Goal: Task Accomplishment & Management: Manage account settings

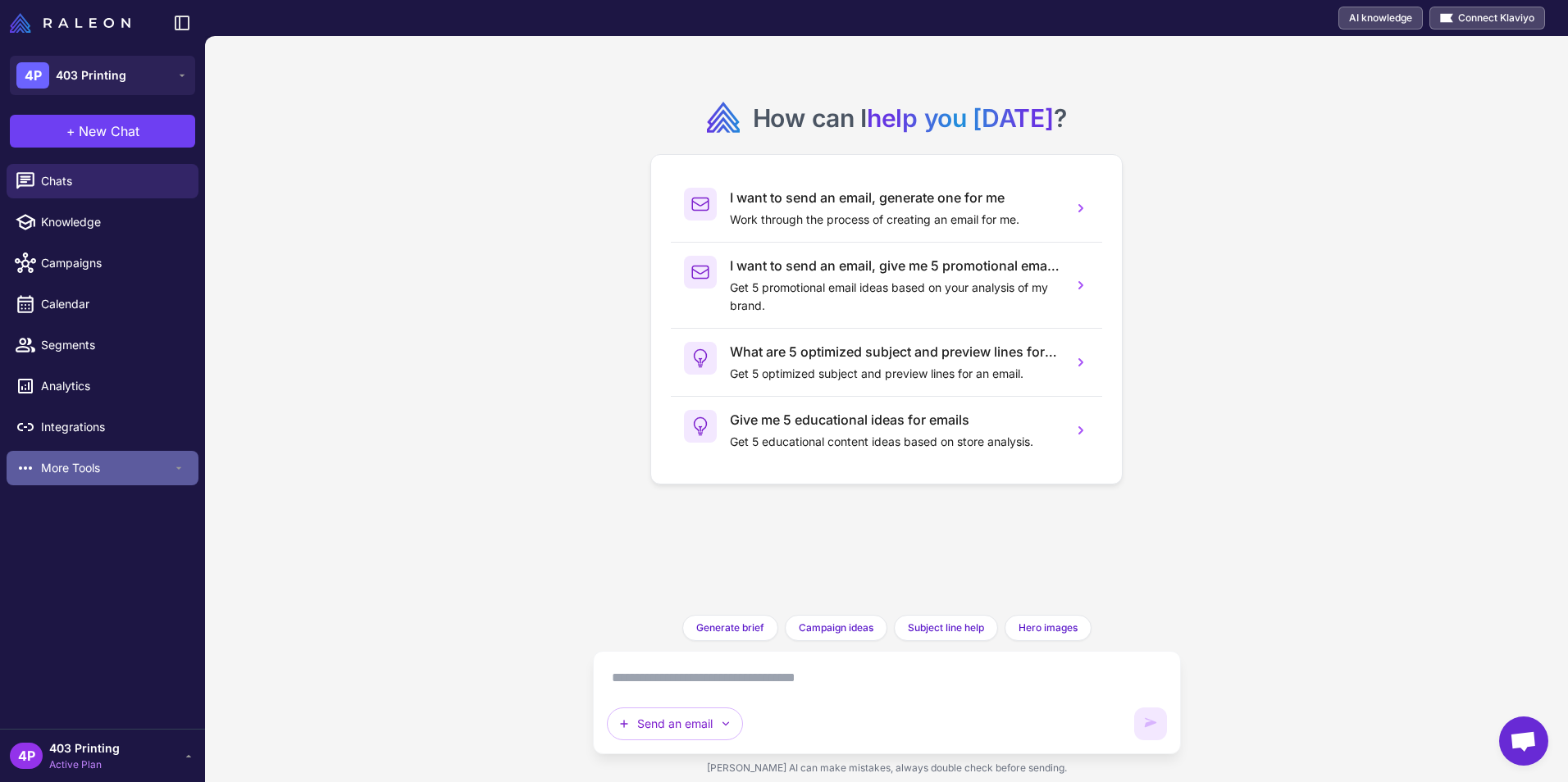
click at [80, 463] on span "More Tools" at bounding box center [106, 468] width 131 height 18
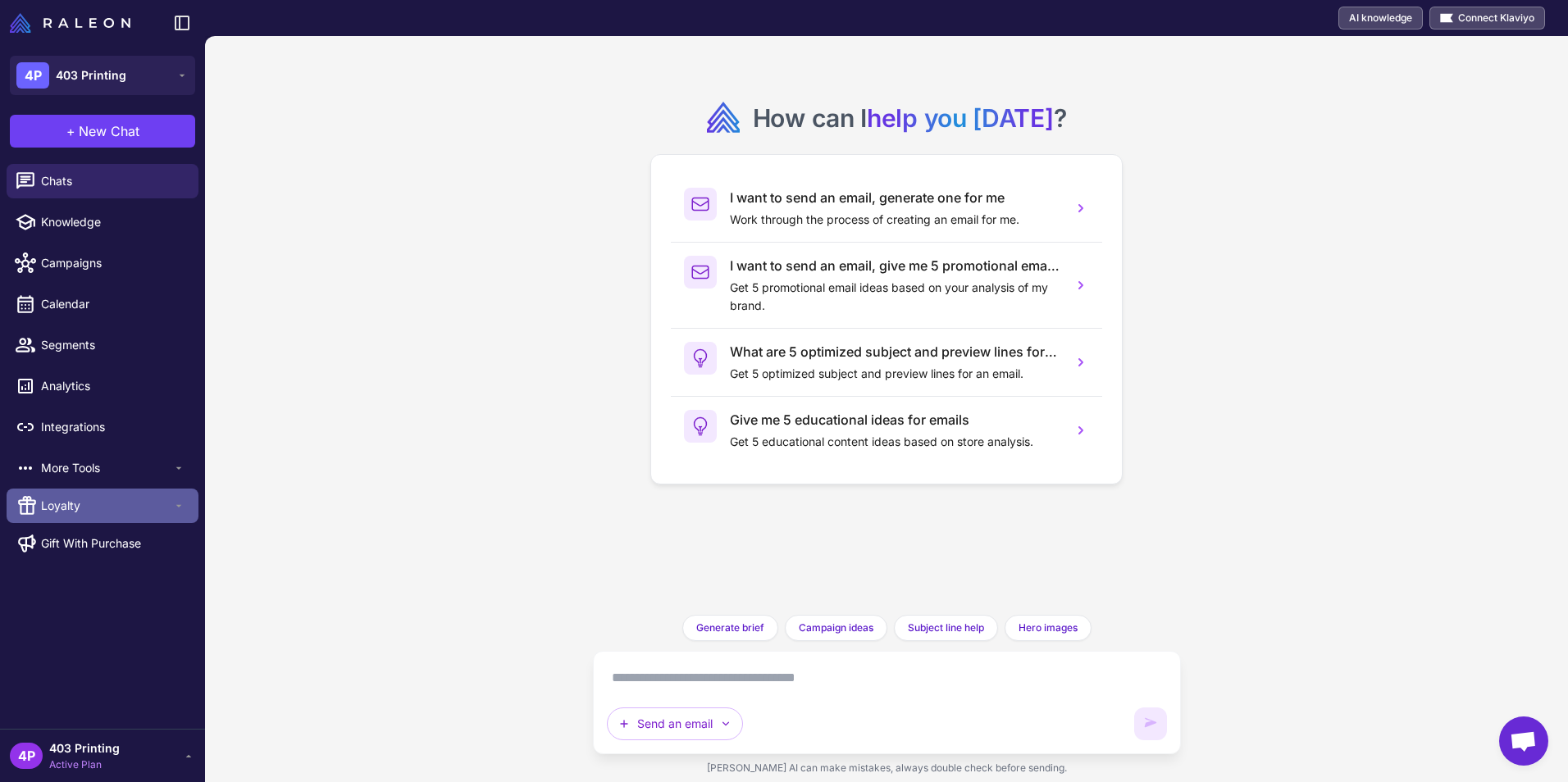
click at [73, 495] on div "Loyalty" at bounding box center [102, 506] width 191 height 35
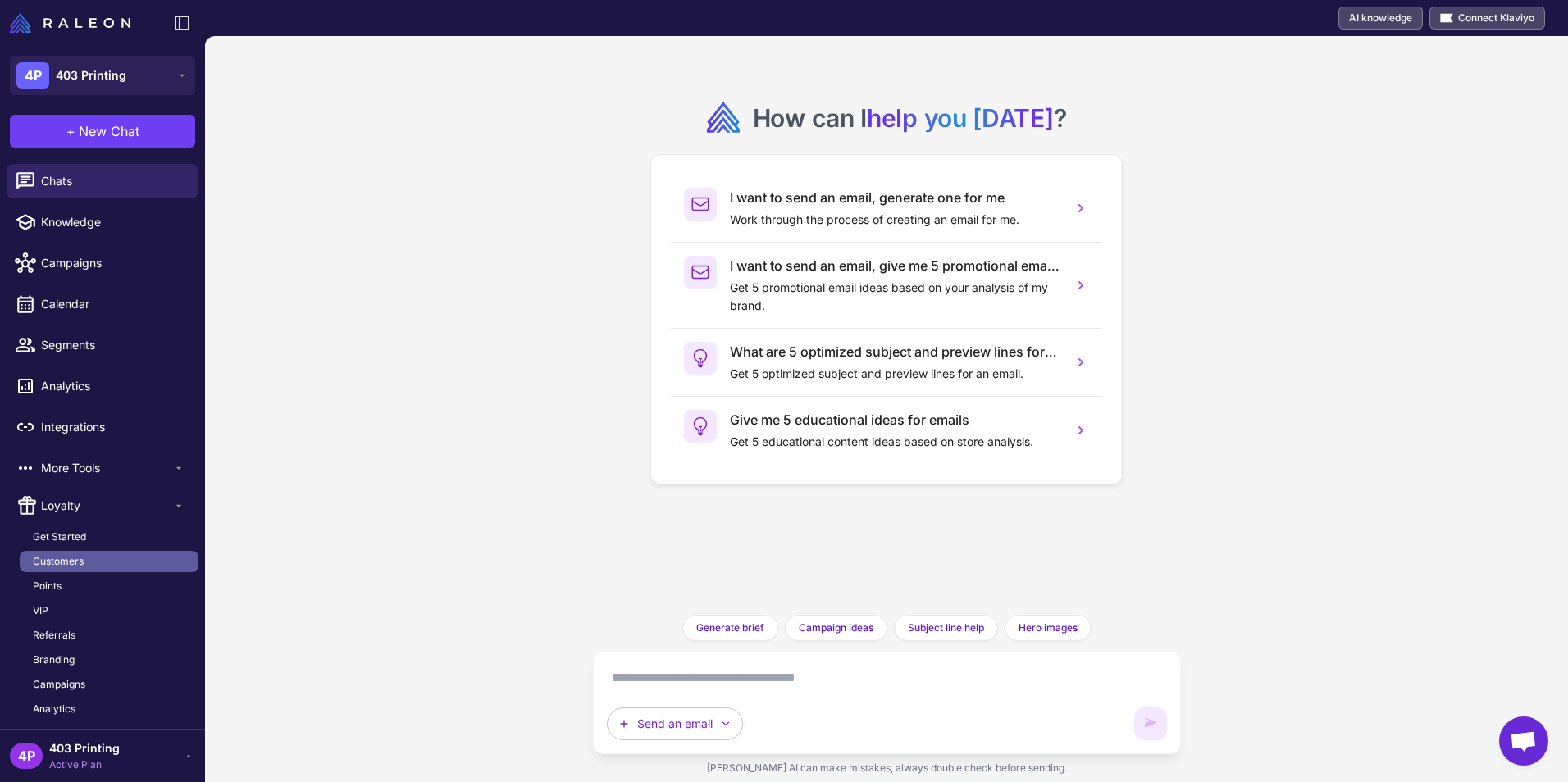
click at [70, 553] on link "Customers" at bounding box center [109, 561] width 178 height 22
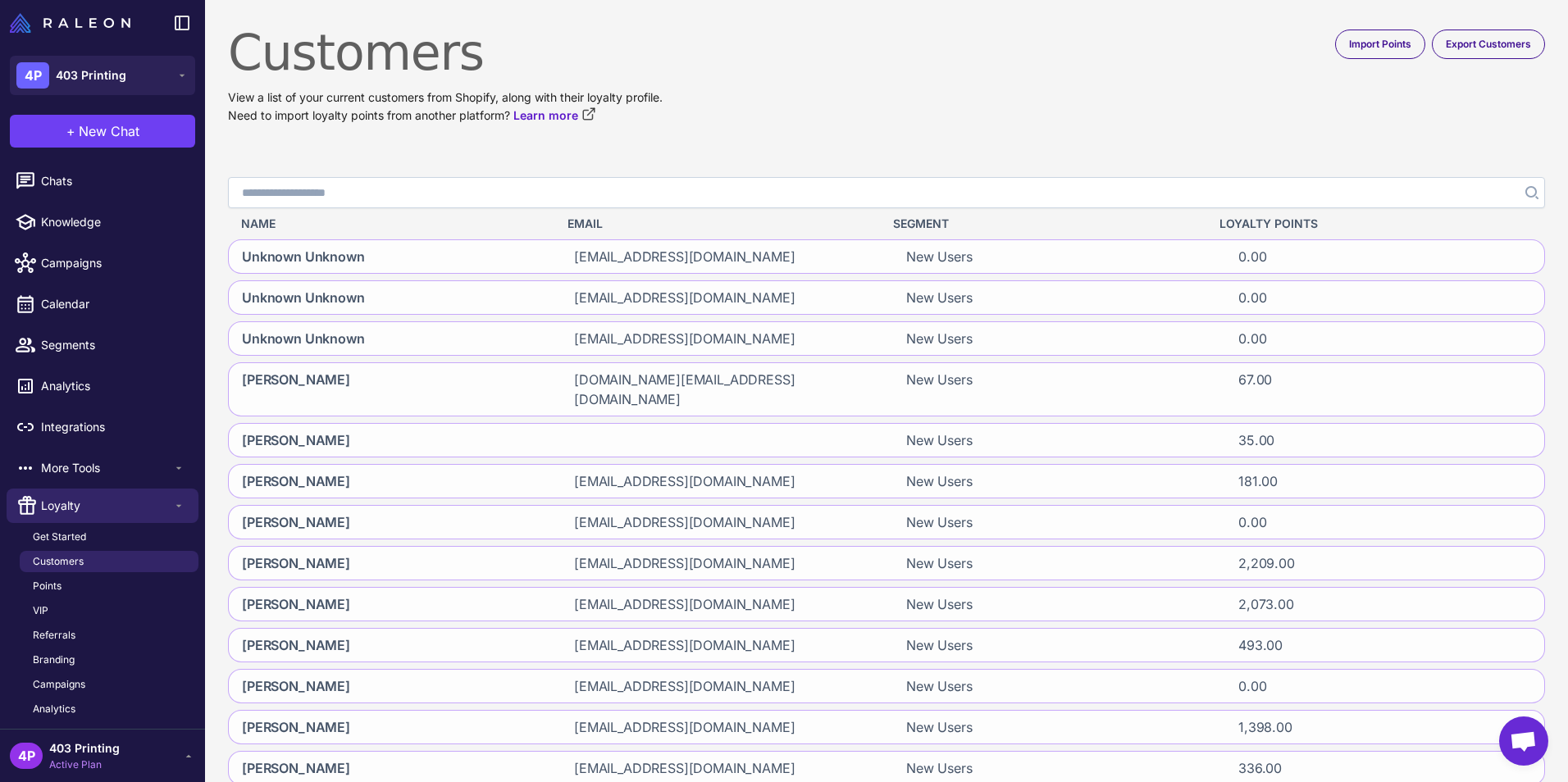
click at [389, 190] on input "Search" at bounding box center [886, 192] width 1317 height 31
paste input "**********"
type input "**********"
click button "Search" at bounding box center [1530, 192] width 29 height 31
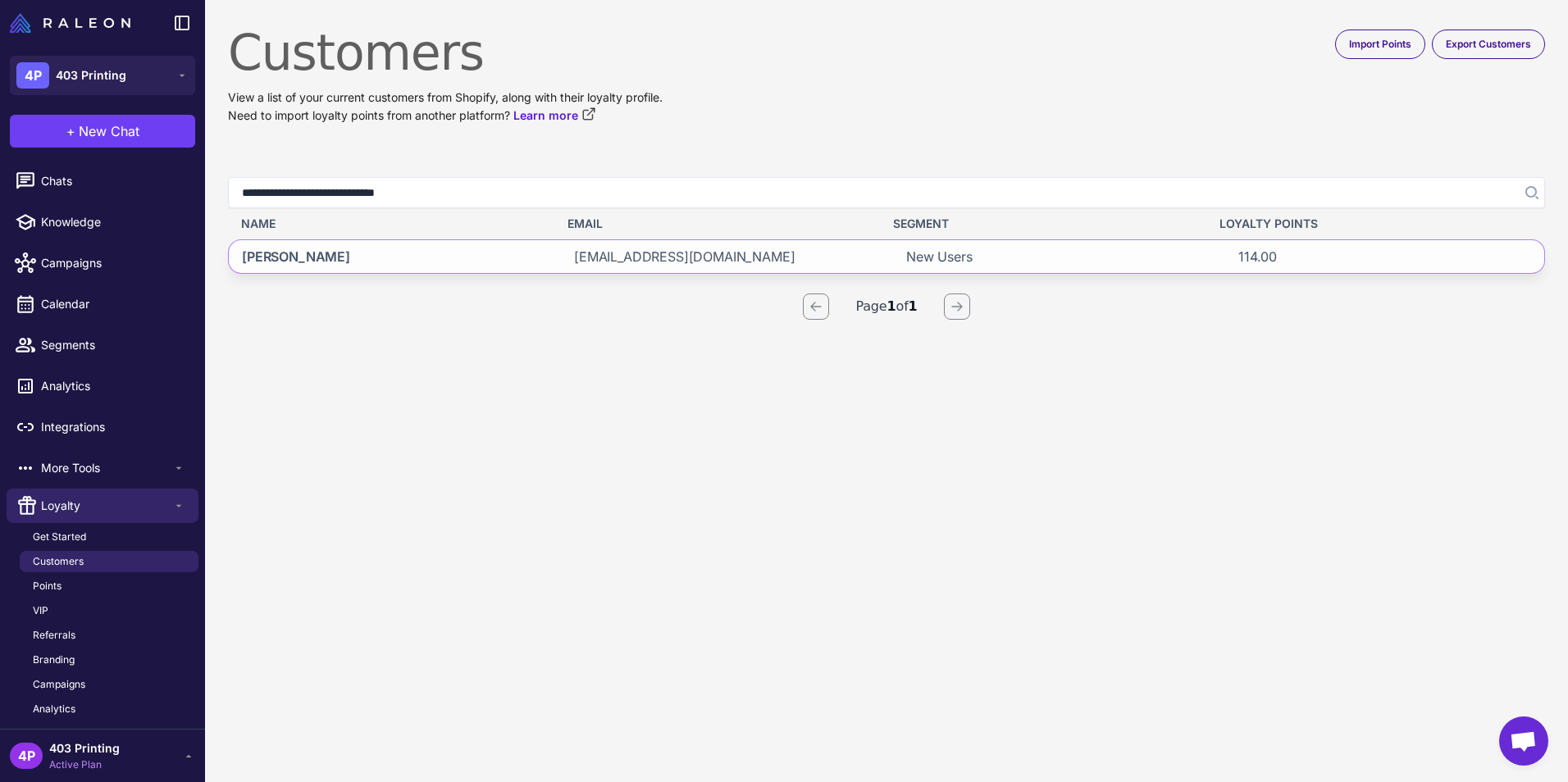
click at [479, 254] on div "Kassandra Levesque" at bounding box center [388, 256] width 319 height 33
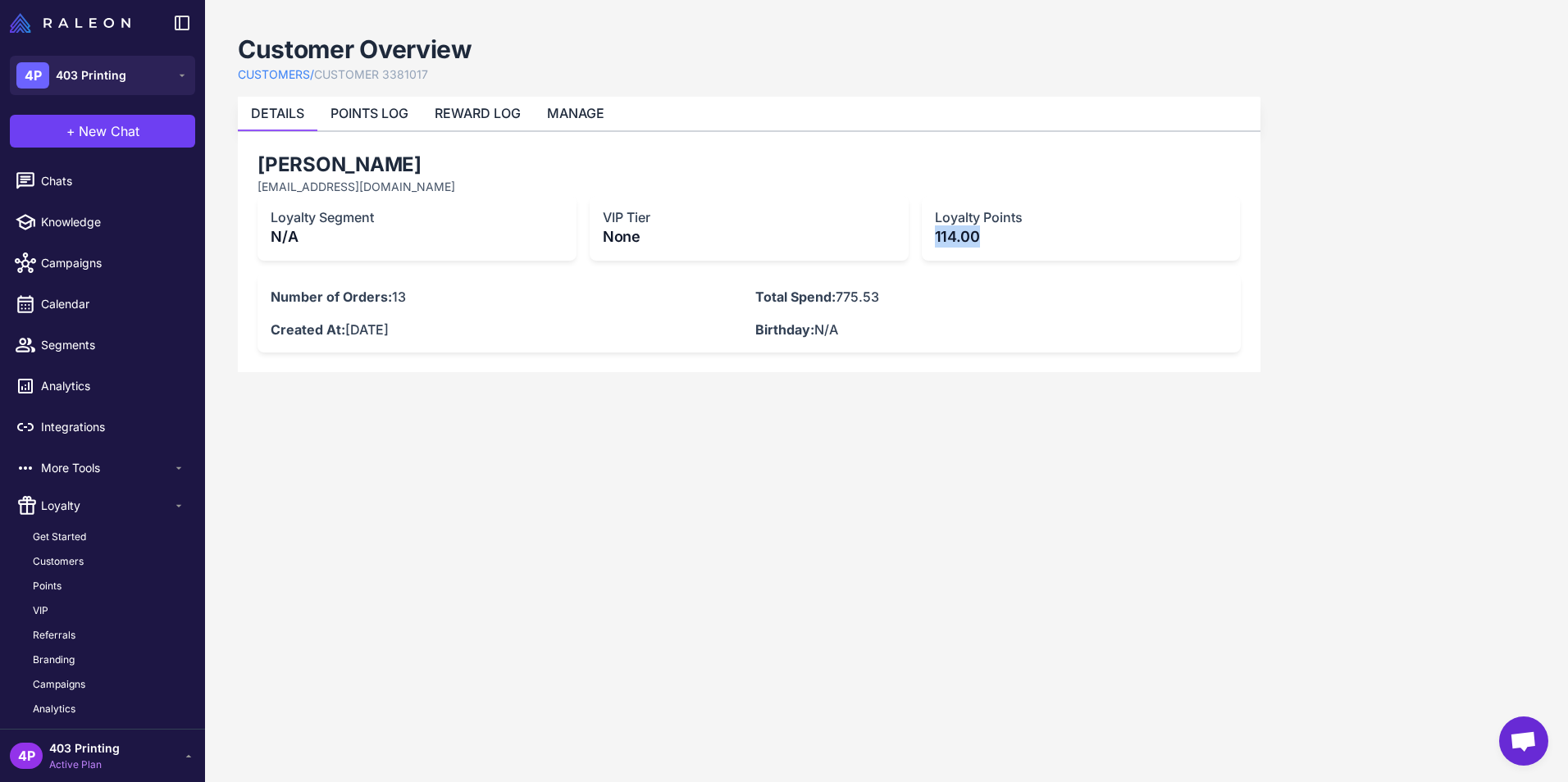
drag, startPoint x: 936, startPoint y: 232, endPoint x: 1040, endPoint y: 242, distance: 104.5
click at [1040, 242] on p "114.00" at bounding box center [1081, 236] width 293 height 23
click at [340, 115] on link "POINTS LOG" at bounding box center [369, 113] width 78 height 16
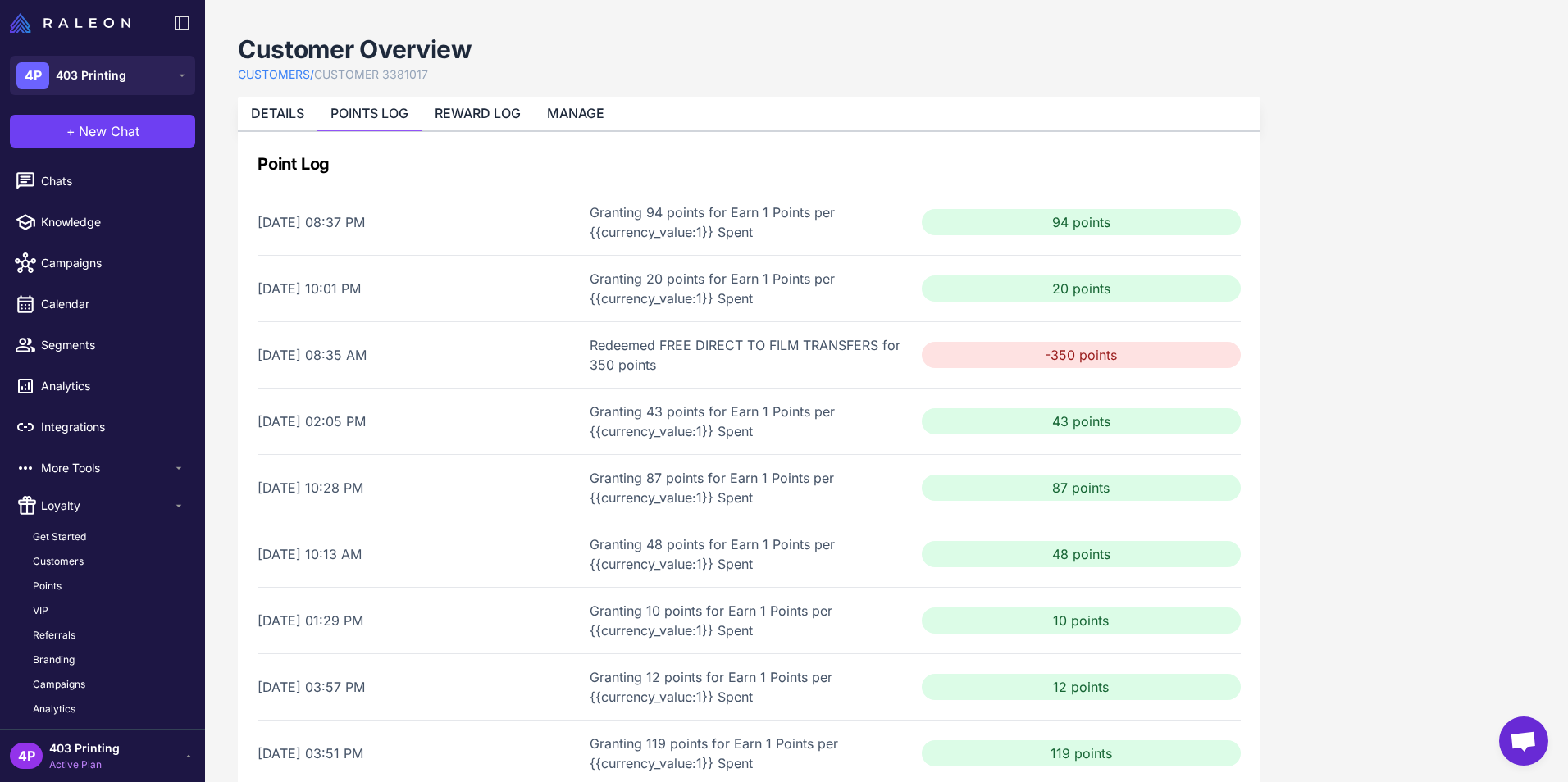
click at [1034, 352] on div "-350 points" at bounding box center [1081, 355] width 319 height 26
click at [1033, 288] on div "20 points" at bounding box center [1081, 288] width 319 height 26
click at [957, 360] on div "-350 points" at bounding box center [1081, 355] width 319 height 26
click at [379, 388] on div "August 3, 2025 at 08:35 AM Redeemed FREE DIRECT TO FILM TRANSFERS for 350 point…" at bounding box center [748, 421] width 983 height 67
click at [308, 110] on li "DETAILS" at bounding box center [277, 113] width 80 height 34
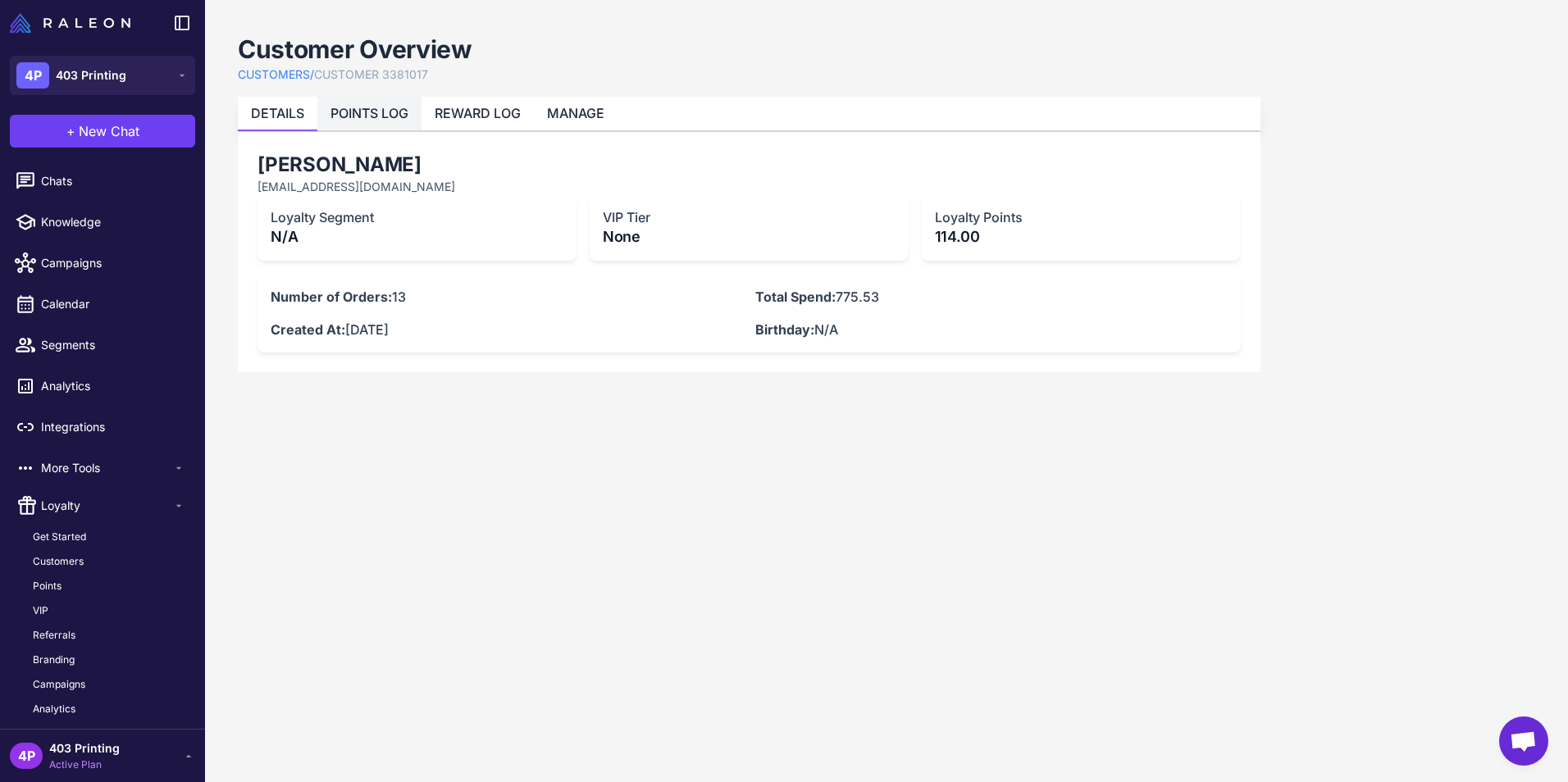
click at [391, 114] on link "POINTS LOG" at bounding box center [369, 113] width 78 height 16
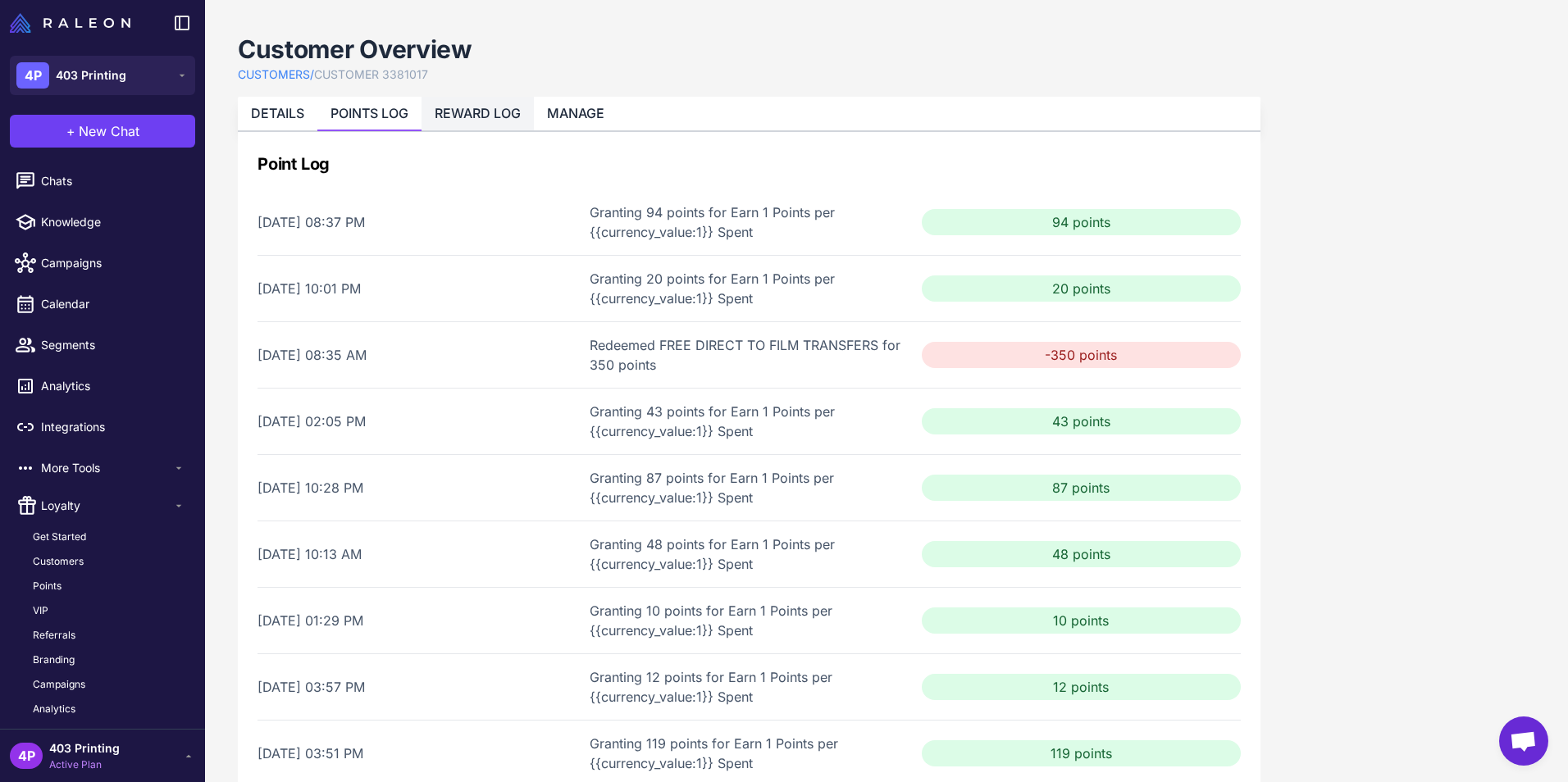
click at [472, 106] on link "REWARD LOG" at bounding box center [477, 113] width 86 height 16
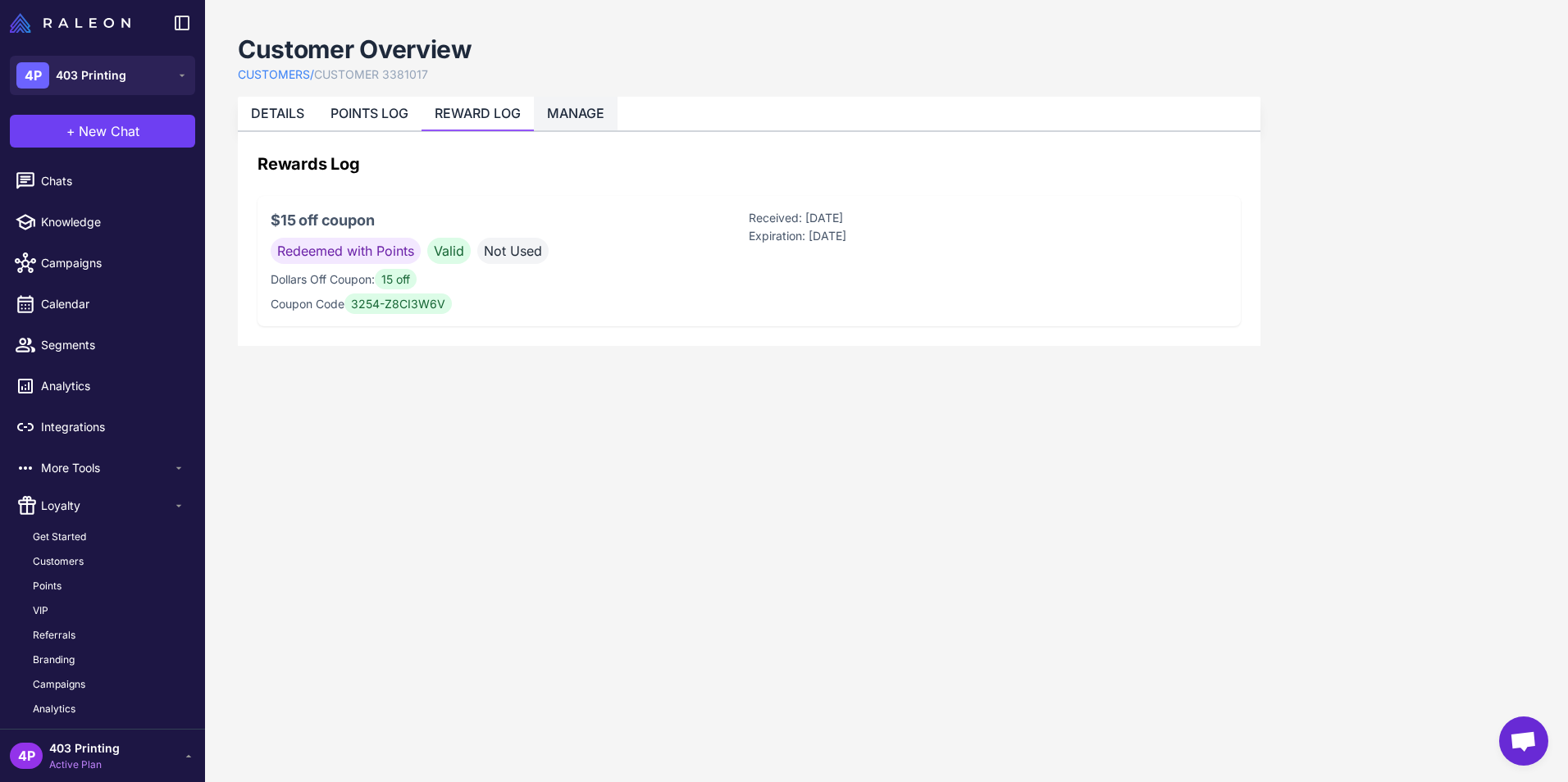
click at [544, 106] on li "MANAGE" at bounding box center [575, 113] width 84 height 34
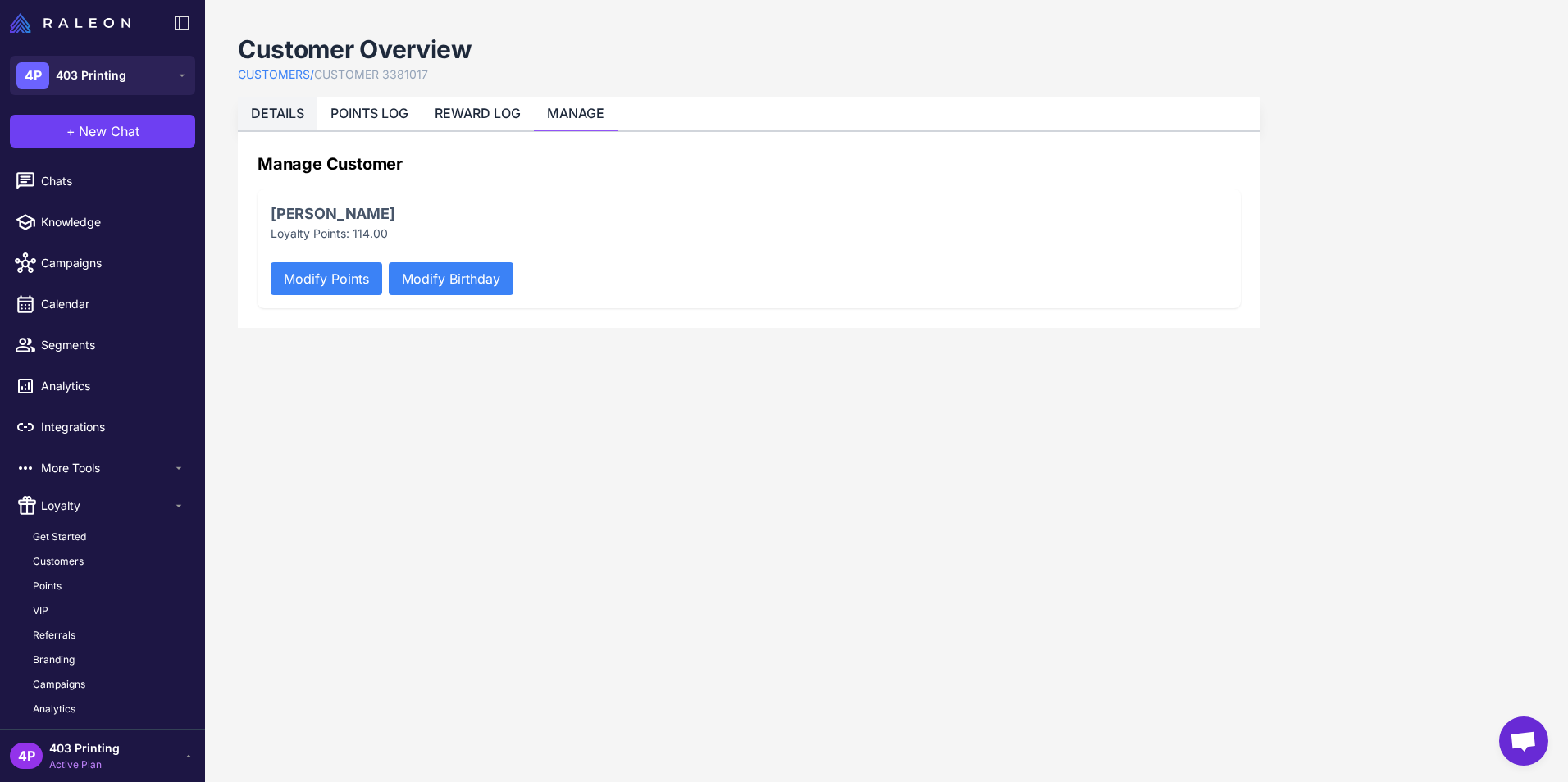
click at [317, 123] on li "DETAILS" at bounding box center [369, 113] width 104 height 34
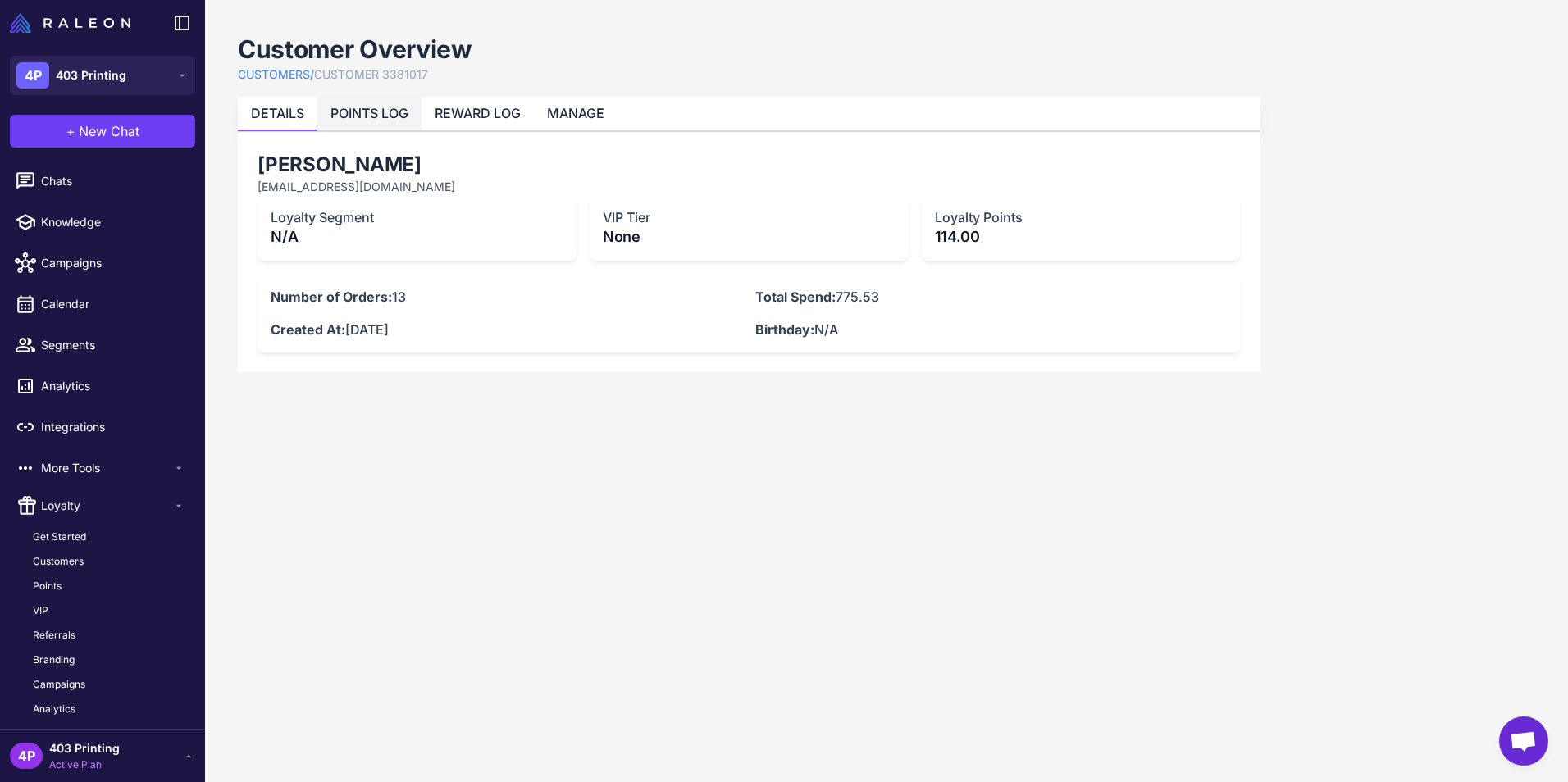
click at [421, 103] on li "POINTS LOG" at bounding box center [477, 113] width 113 height 34
